Goal: Find specific page/section

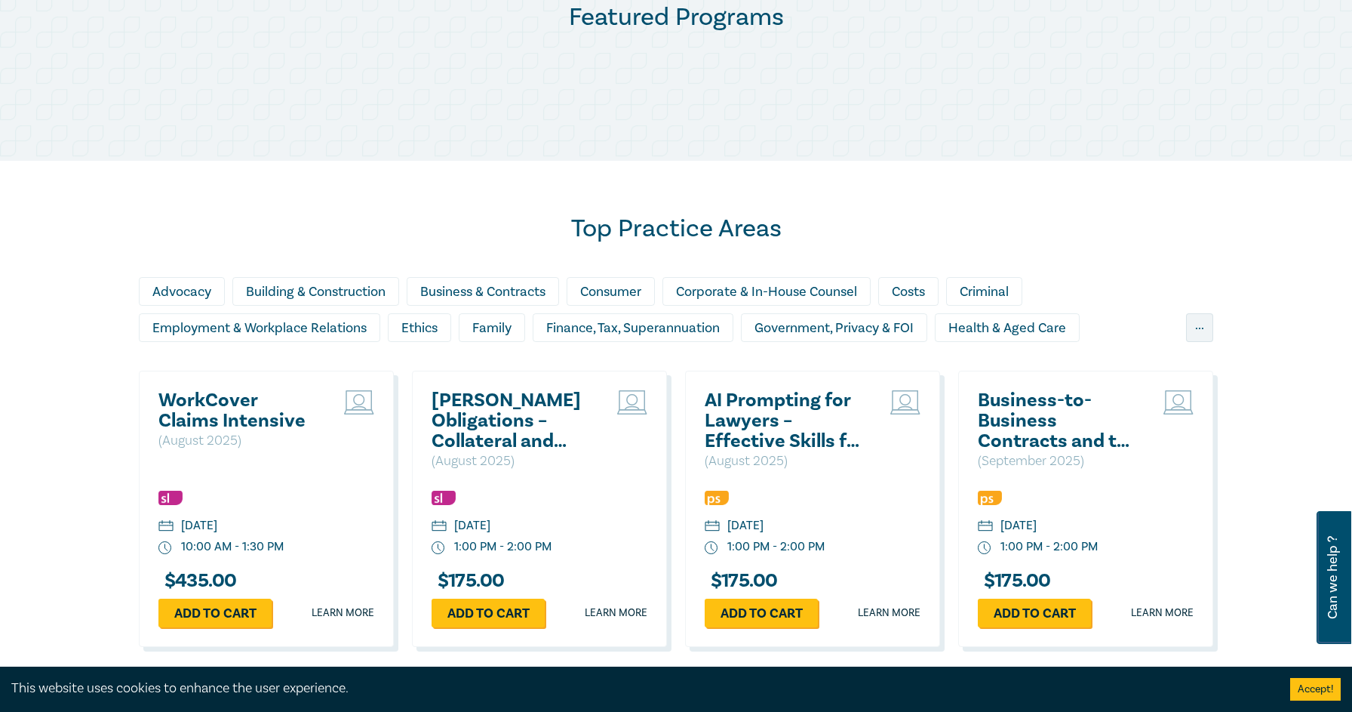
scroll to position [792, 0]
click at [416, 322] on div "Ethics" at bounding box center [419, 326] width 63 height 29
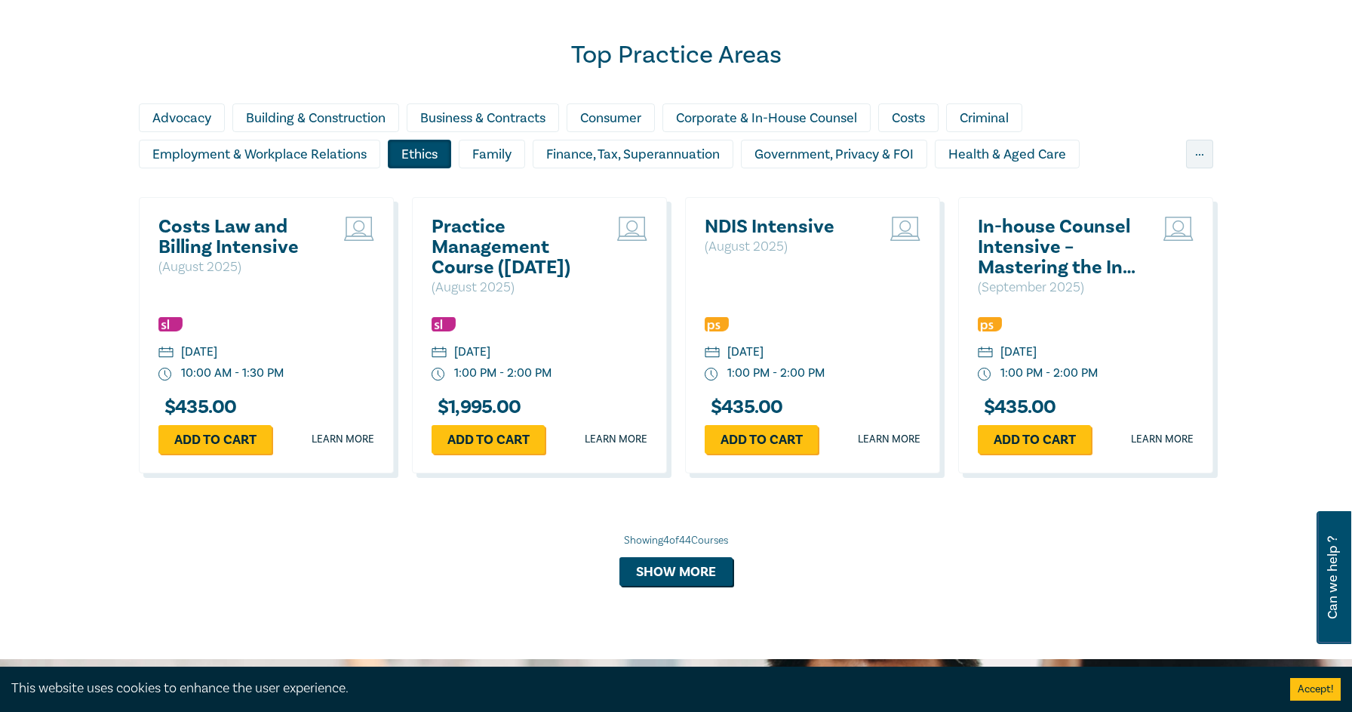
scroll to position [789, 0]
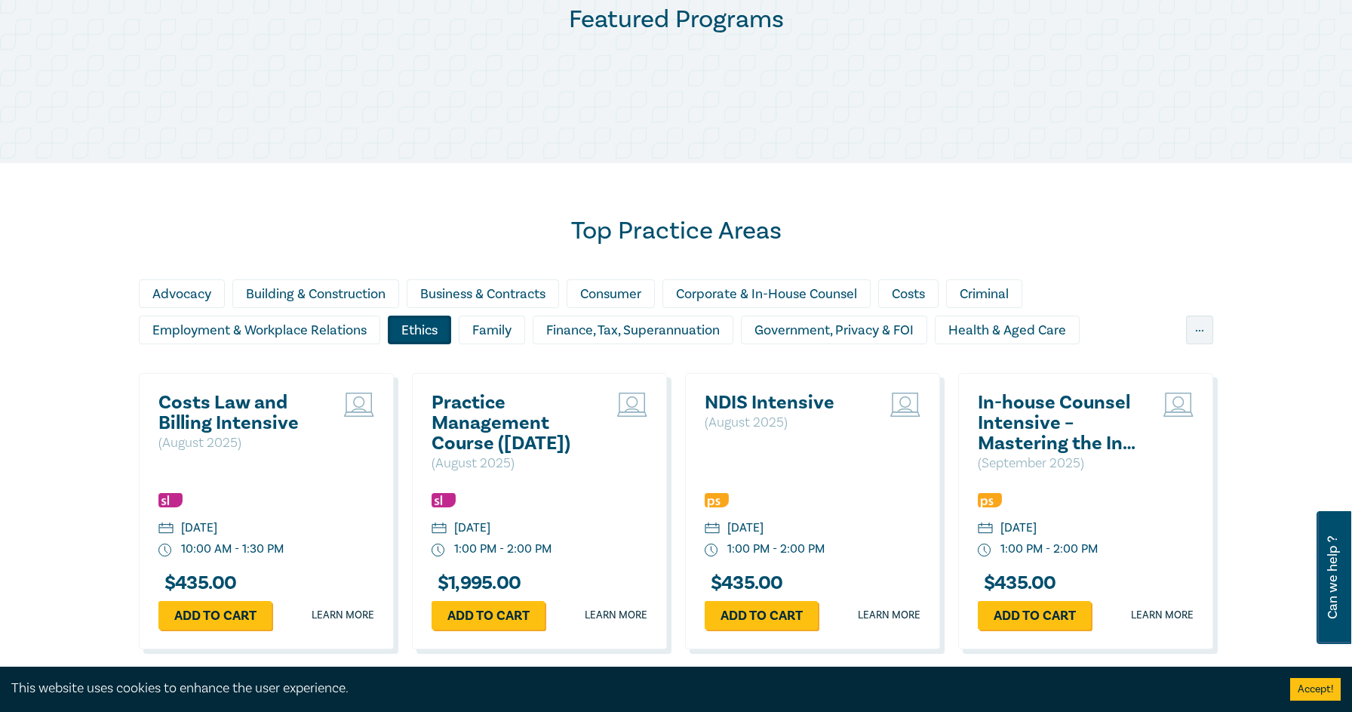
click at [461, 240] on h2 "Top Practice Areas" at bounding box center [676, 231] width 1075 height 30
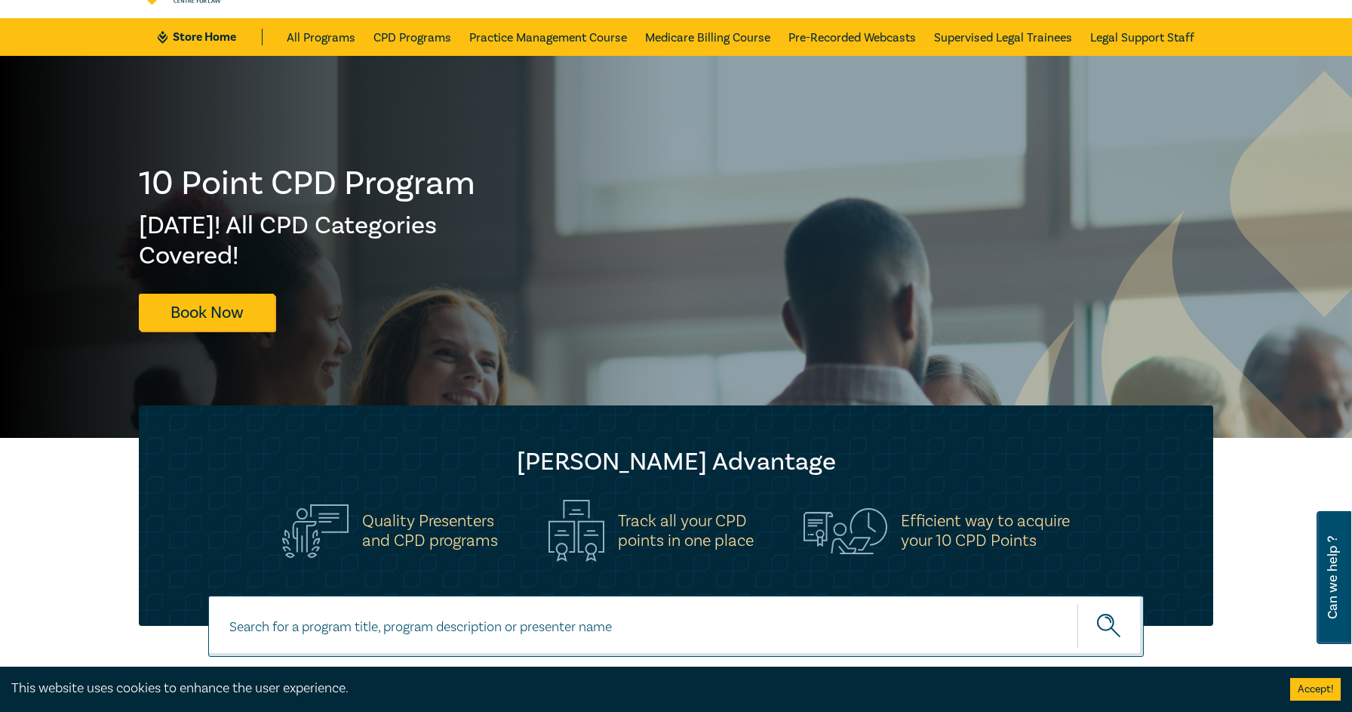
scroll to position [0, 0]
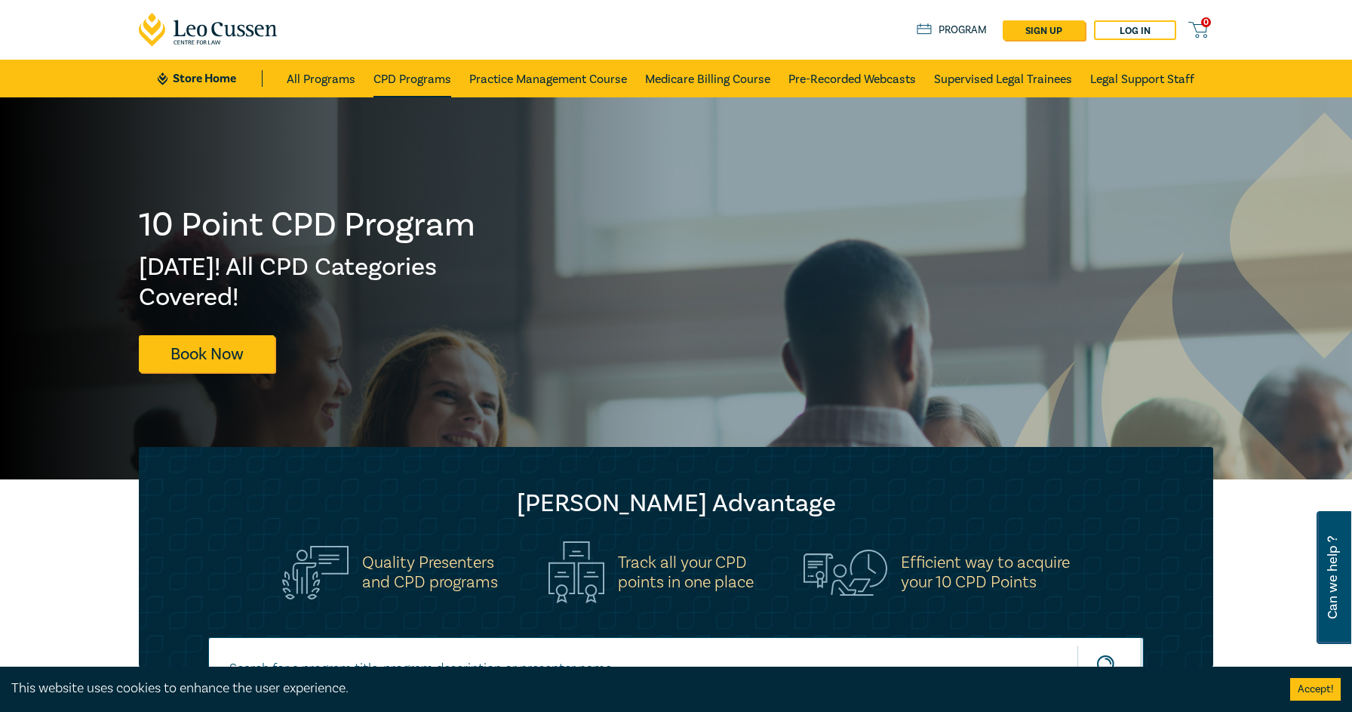
click at [422, 81] on link "CPD Programs" at bounding box center [413, 79] width 78 height 38
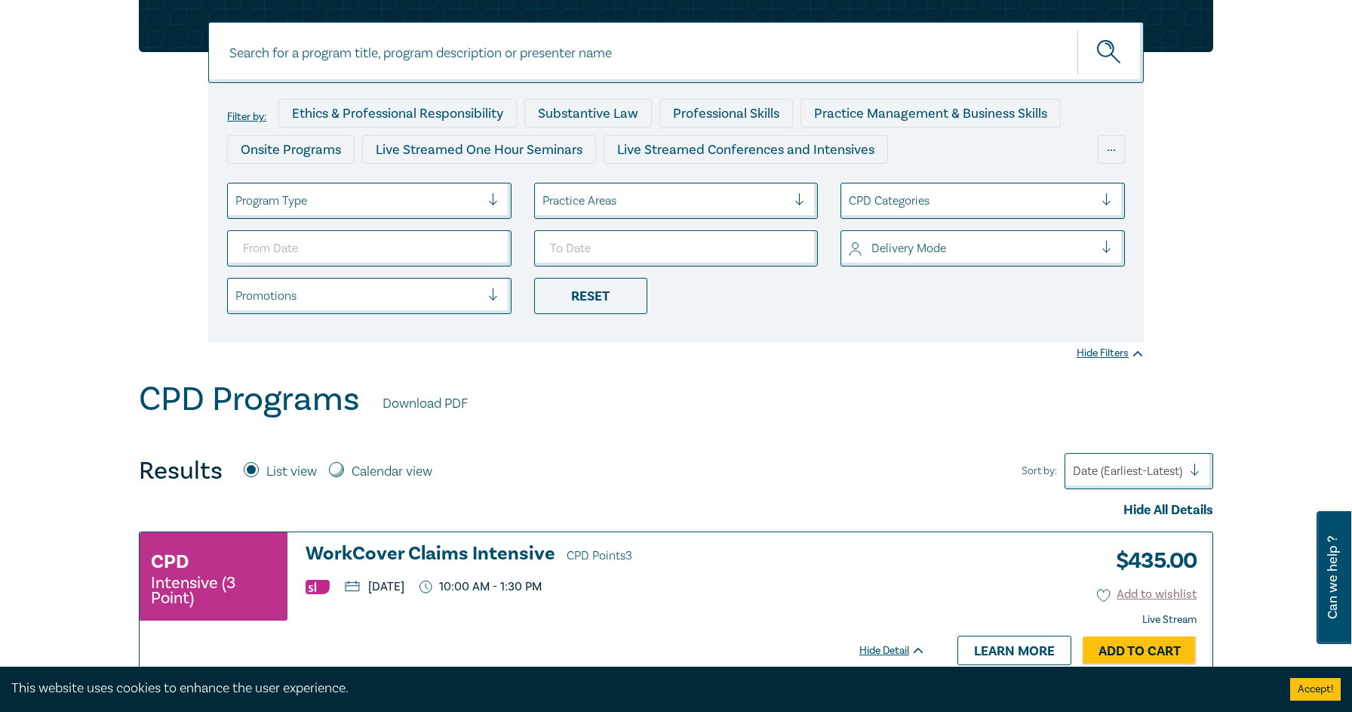
scroll to position [135, 0]
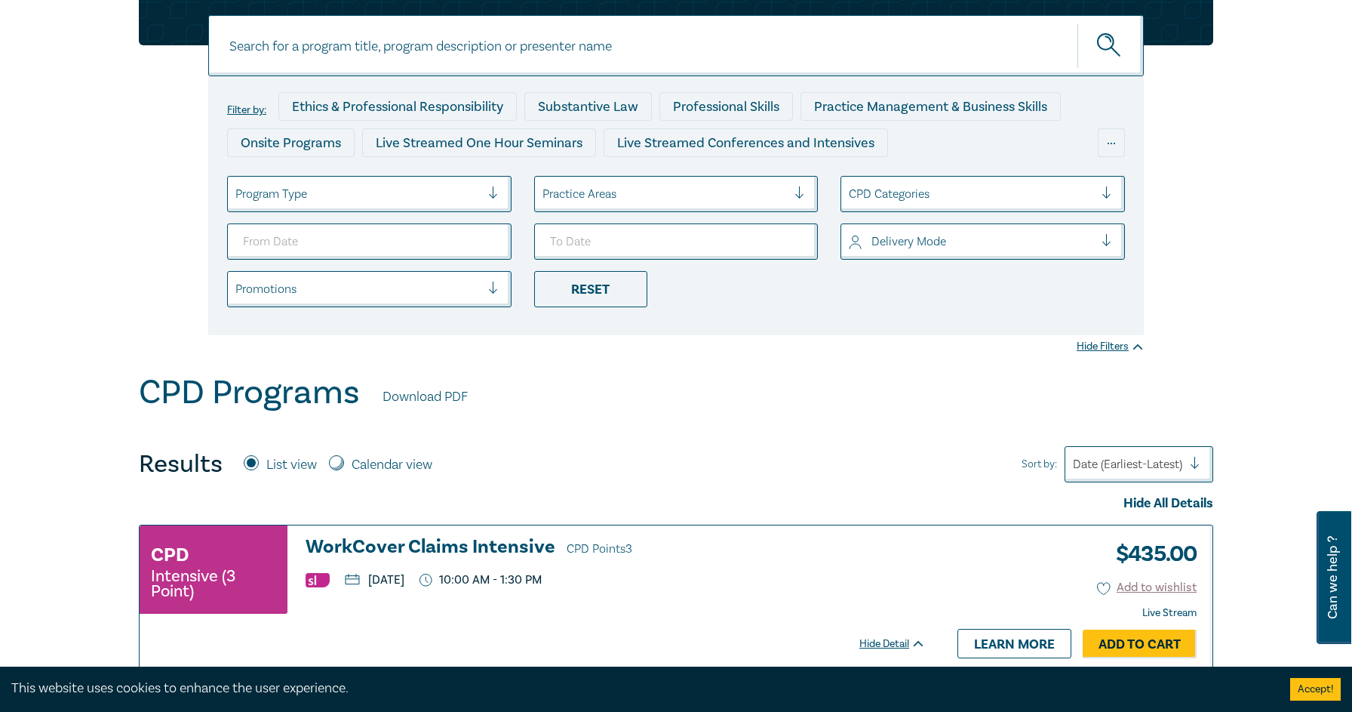
click at [1051, 186] on div at bounding box center [971, 194] width 245 height 20
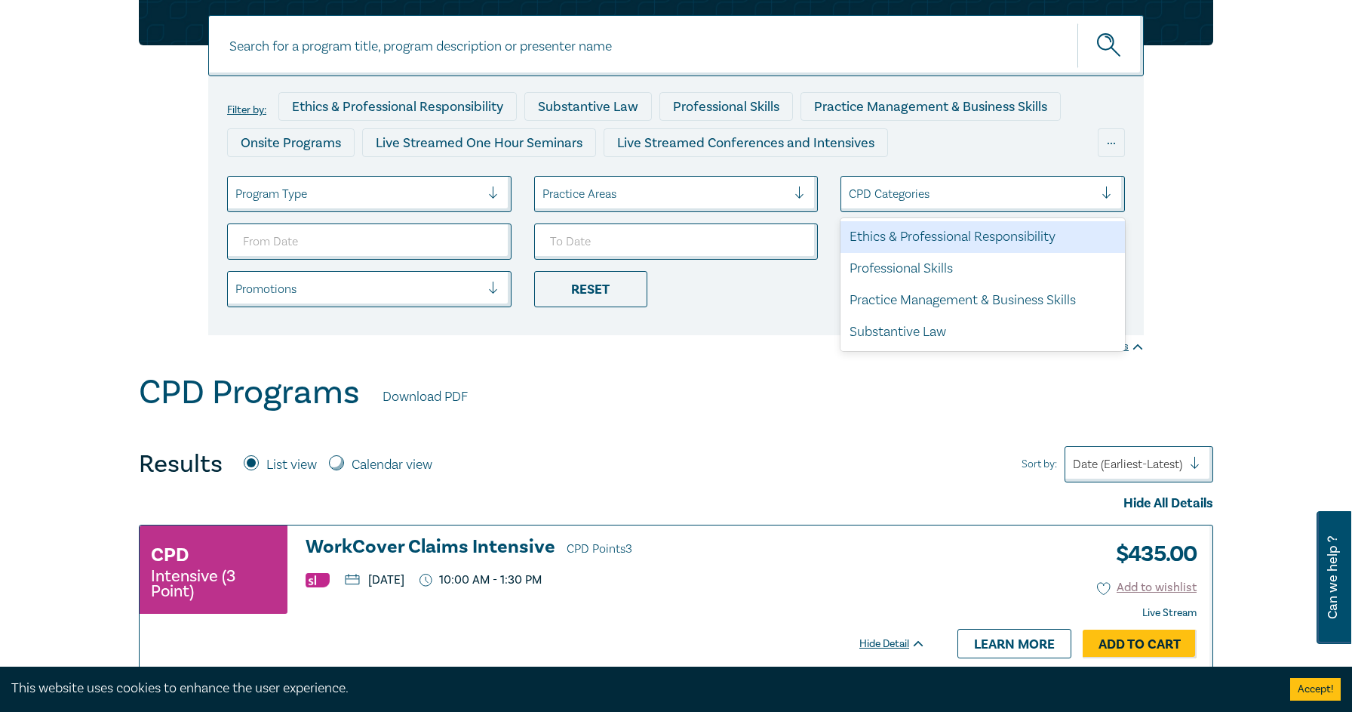
click at [988, 233] on div "Ethics & Professional Responsibility" at bounding box center [983, 237] width 284 height 32
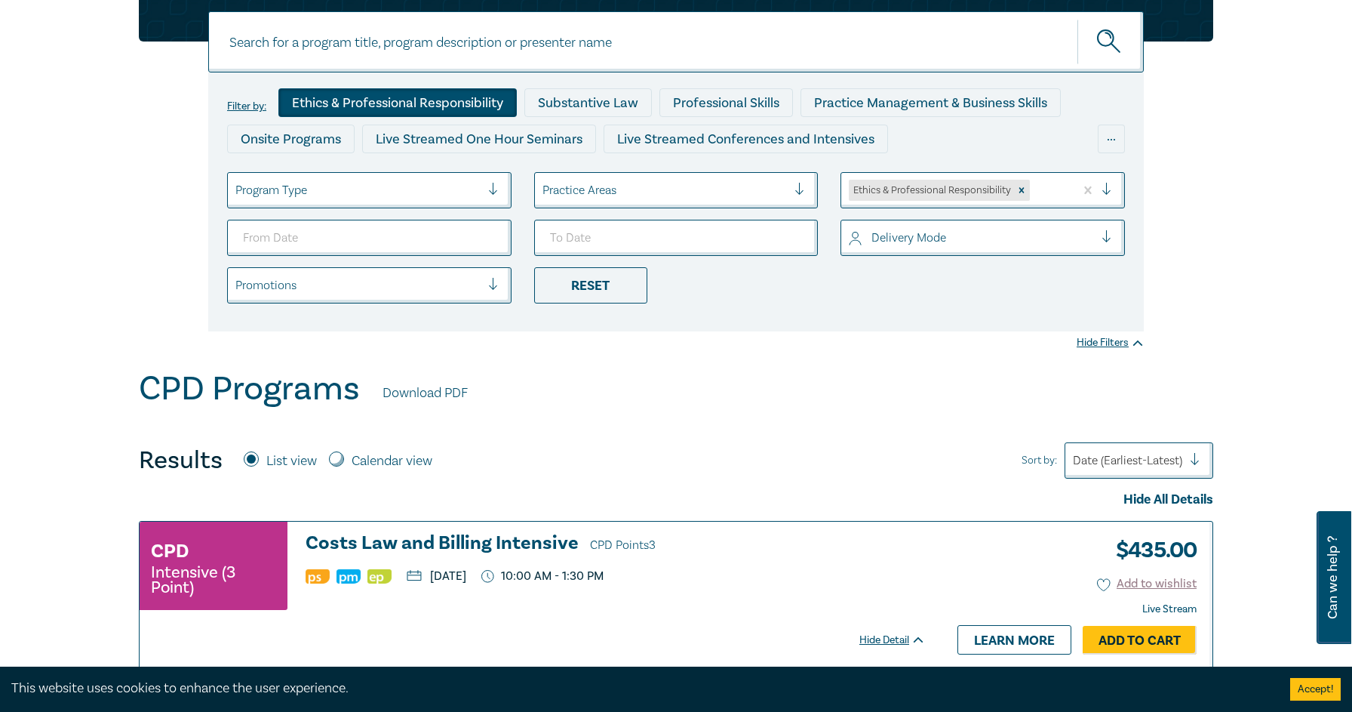
scroll to position [140, 0]
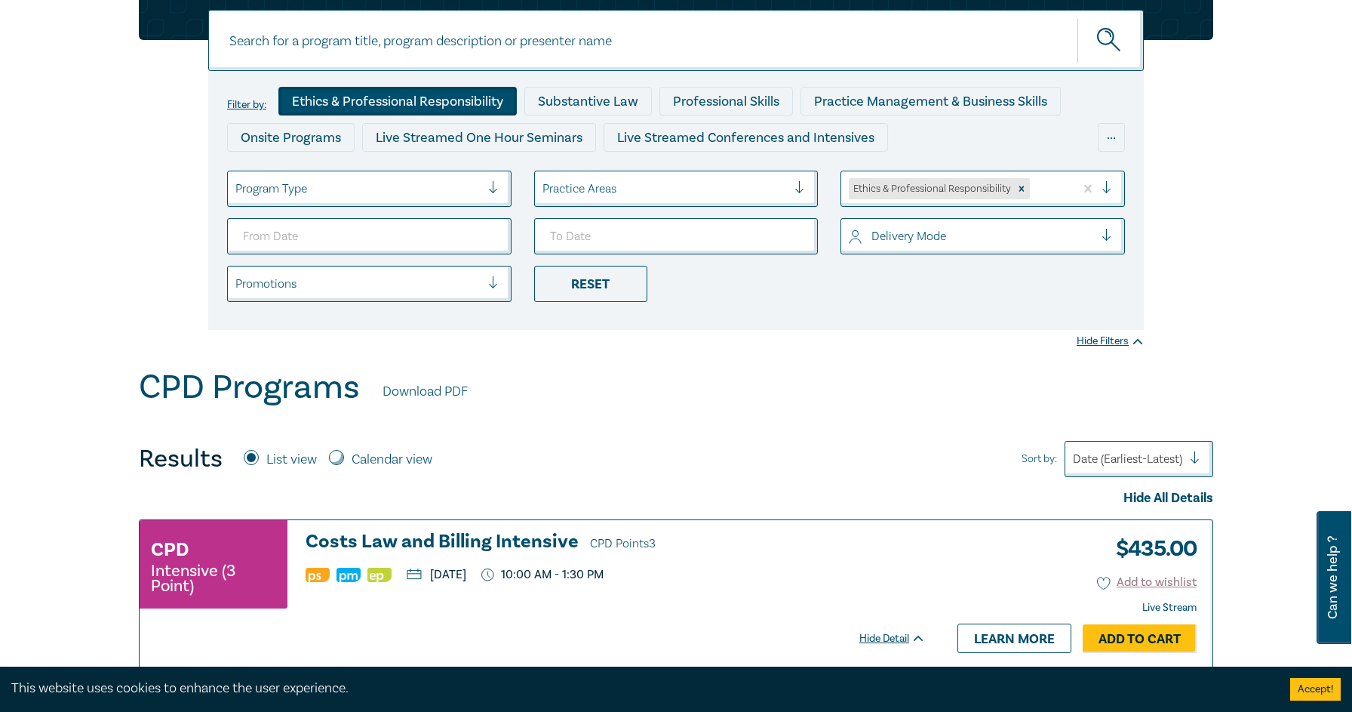
click at [1081, 228] on div at bounding box center [971, 236] width 245 height 20
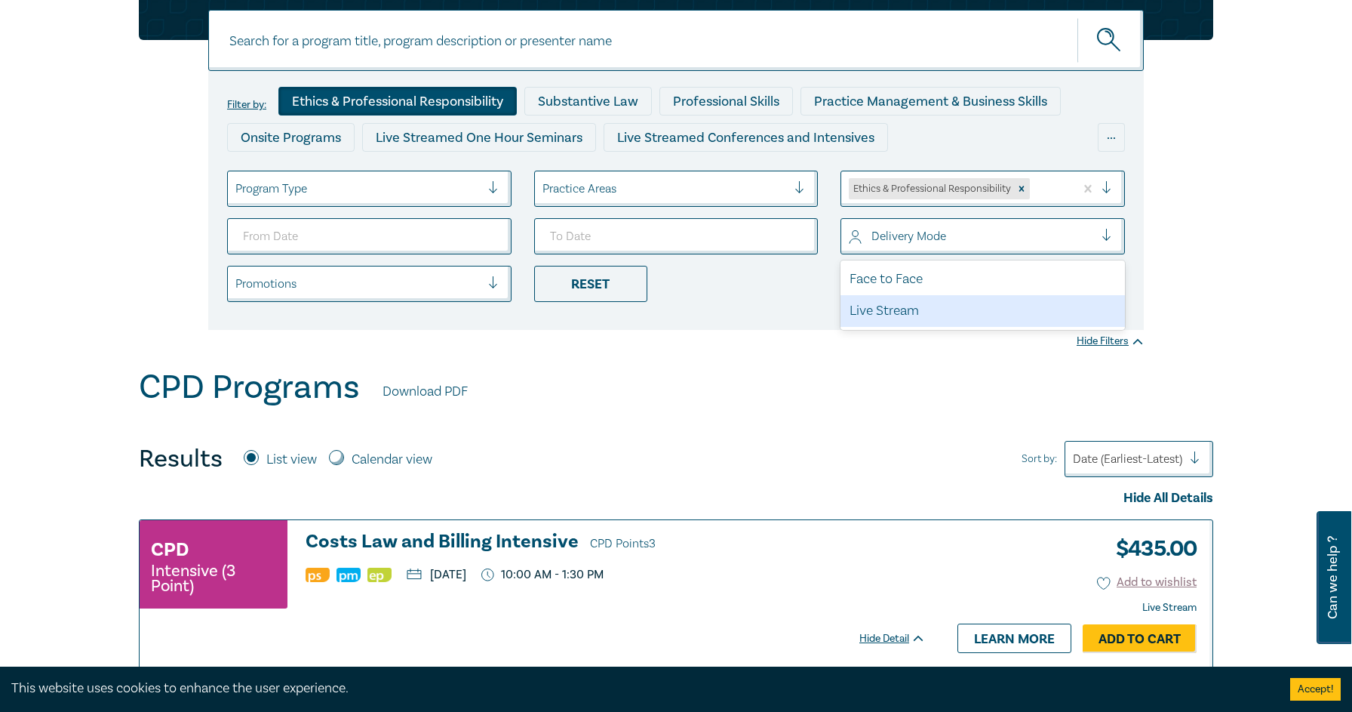
click at [925, 320] on div "Live Stream" at bounding box center [983, 311] width 284 height 32
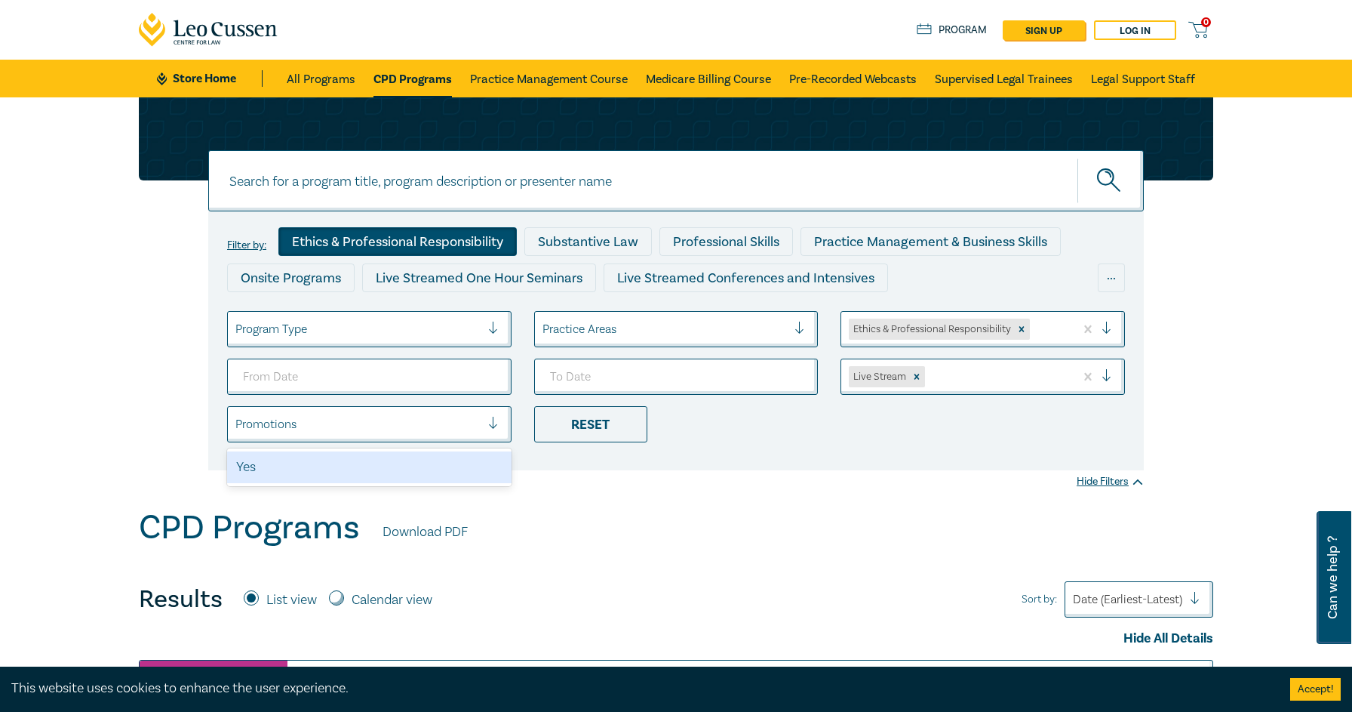
click at [483, 426] on div "Promotions" at bounding box center [358, 424] width 260 height 26
click at [475, 460] on div "Yes" at bounding box center [369, 467] width 284 height 32
